Goal: Find specific page/section: Find specific page/section

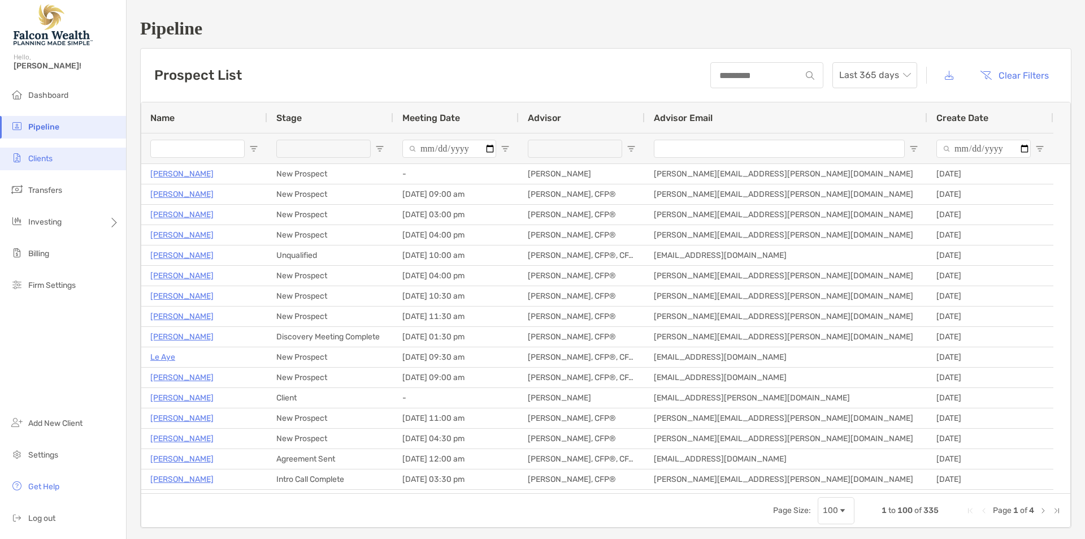
click at [50, 153] on li "Clients" at bounding box center [63, 159] width 126 height 23
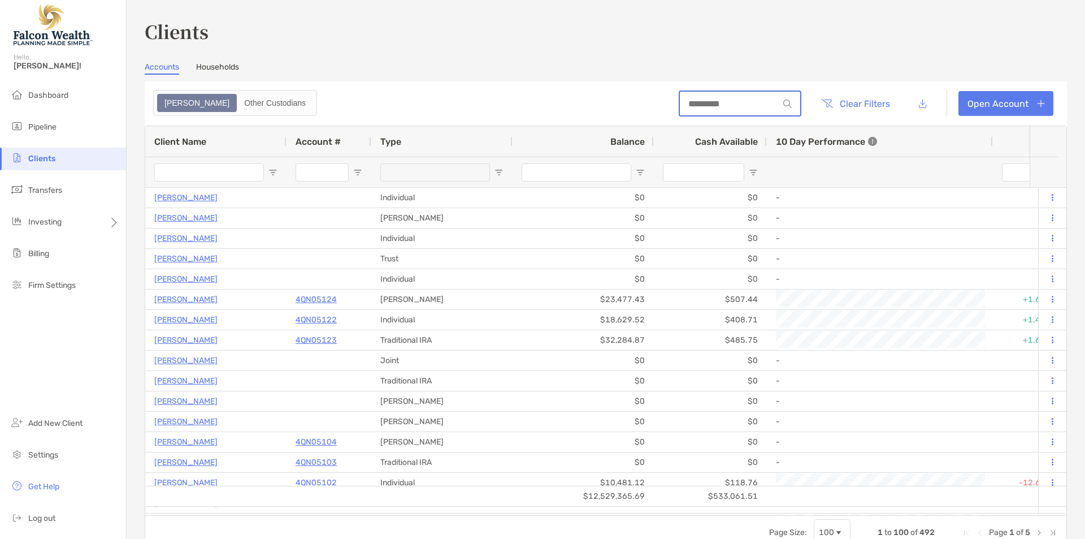
click at [727, 107] on input at bounding box center [729, 104] width 99 height 10
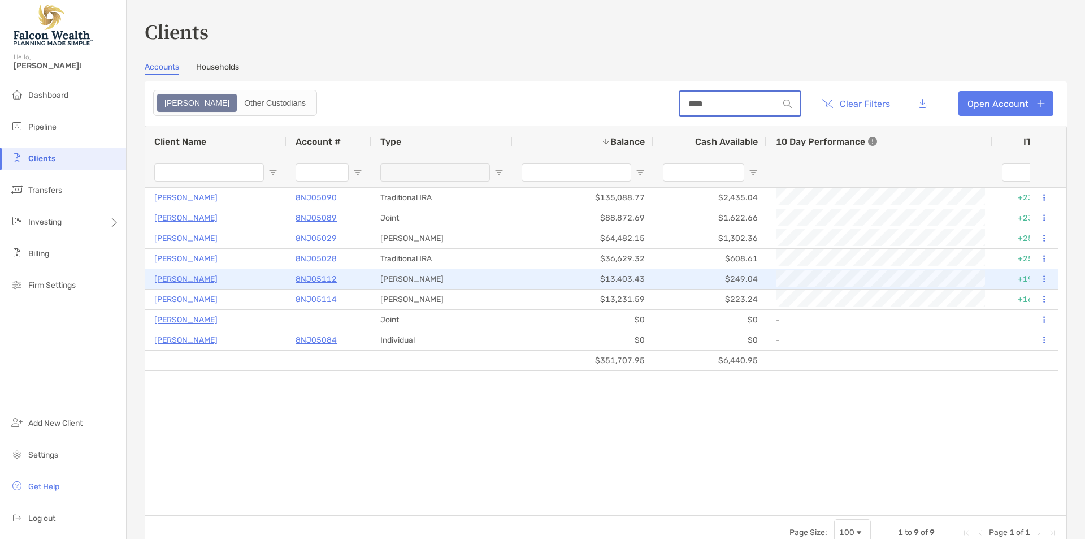
type input "****"
click at [318, 278] on p "8NJ05112" at bounding box center [316, 279] width 41 height 14
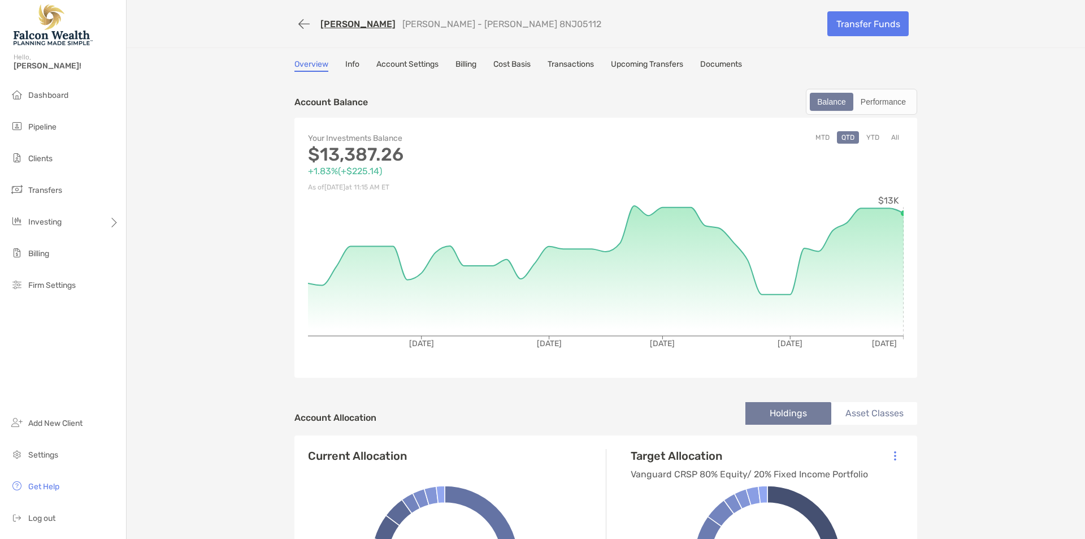
click at [357, 23] on link "[PERSON_NAME]" at bounding box center [357, 24] width 75 height 11
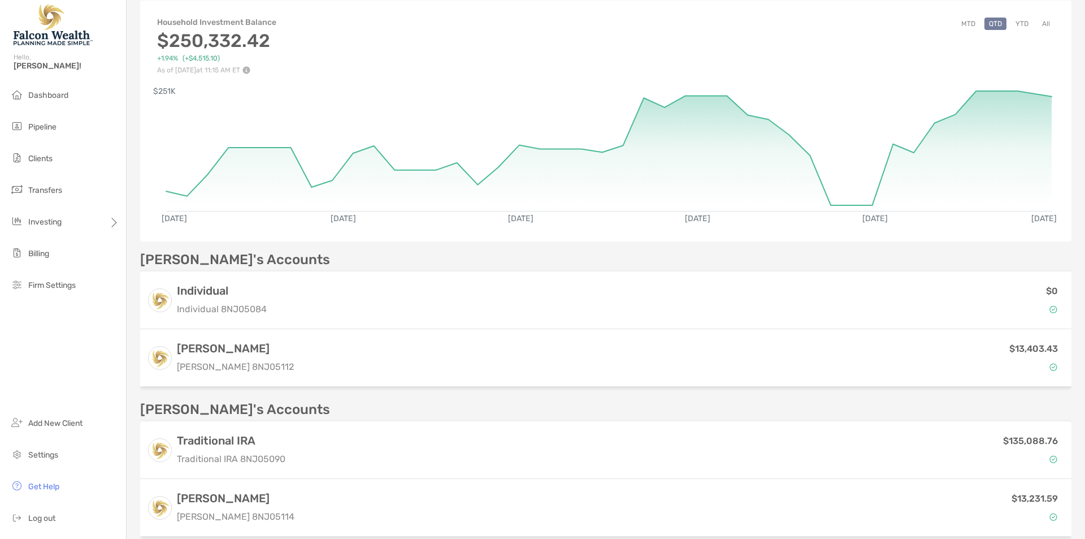
scroll to position [339, 0]
